Goal: Book appointment/travel/reservation

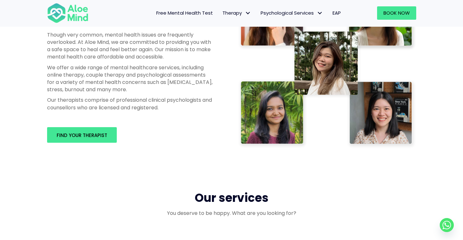
scroll to position [401, 0]
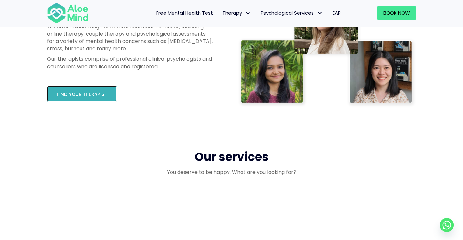
click at [103, 92] on span "Find your therapist" at bounding box center [82, 94] width 51 height 7
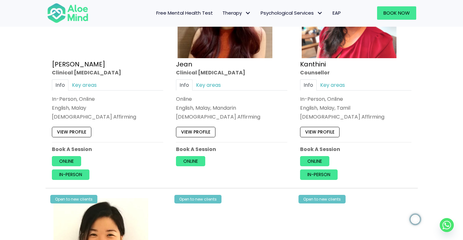
scroll to position [882, 0]
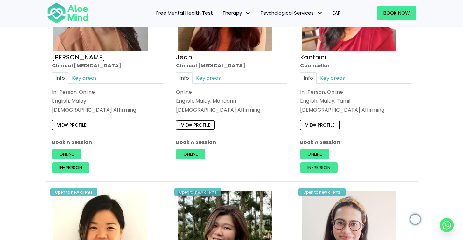
click at [193, 123] on link "View profile" at bounding box center [195, 125] width 39 height 10
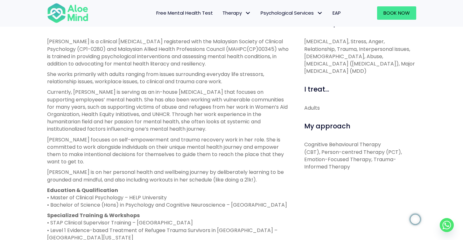
scroll to position [233, 0]
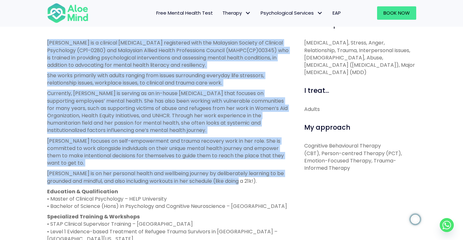
drag, startPoint x: 43, startPoint y: 40, endPoint x: 259, endPoint y: 177, distance: 255.2
click at [259, 177] on div "About me [PERSON_NAME] is a clinical [MEDICAL_DATA] registered with the Malaysi…" at bounding box center [168, 185] width 252 height 331
copy div "Lore ip d sitametc adipiscingel seddoeiusm temp inc Utlaboree Dolorem al Enimad…"
click at [137, 146] on p "[PERSON_NAME] focuses on self-empowerment and trauma recovery work in her role.…" at bounding box center [168, 153] width 243 height 30
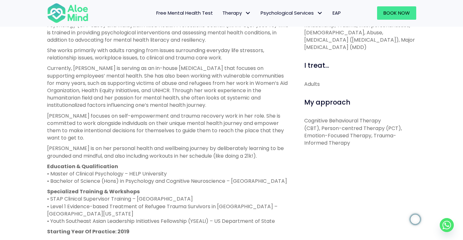
scroll to position [259, 0]
drag, startPoint x: 355, startPoint y: 143, endPoint x: 374, endPoint y: 136, distance: 20.2
click at [374, 136] on p "Cognitive Behavioural Therapy (CBT), Person-centred Therapy (PCT), Emotion-Focu…" at bounding box center [360, 132] width 112 height 30
copy p "Trauma-Informed Therapy"
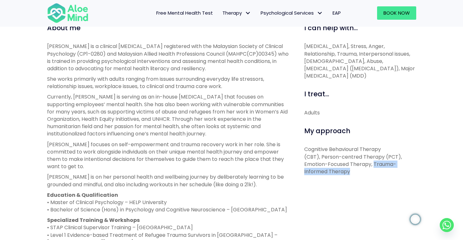
scroll to position [204, 0]
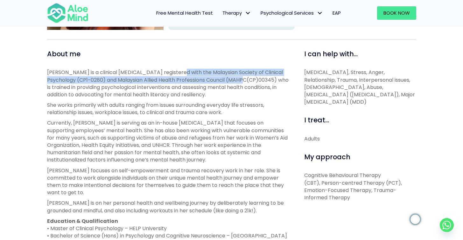
drag, startPoint x: 174, startPoint y: 72, endPoint x: 248, endPoint y: 78, distance: 74.8
click at [248, 78] on p "[PERSON_NAME] is a clinical [MEDICAL_DATA] registered with the Malaysian Societ…" at bounding box center [168, 84] width 243 height 30
copy p "Malaysian Society of Clinical Psychology (CP1-0280) and Malaysian Allied Health…"
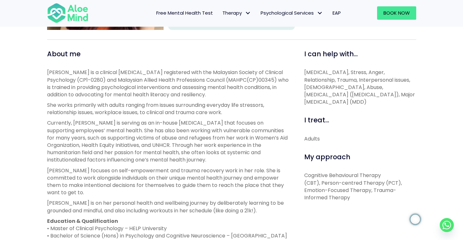
click at [387, 112] on div "I can help with... [MEDICAL_DATA], Stress, Anger, Relationship, Trauma, Interpe…" at bounding box center [358, 214] width 126 height 331
